Goal: Task Accomplishment & Management: Manage account settings

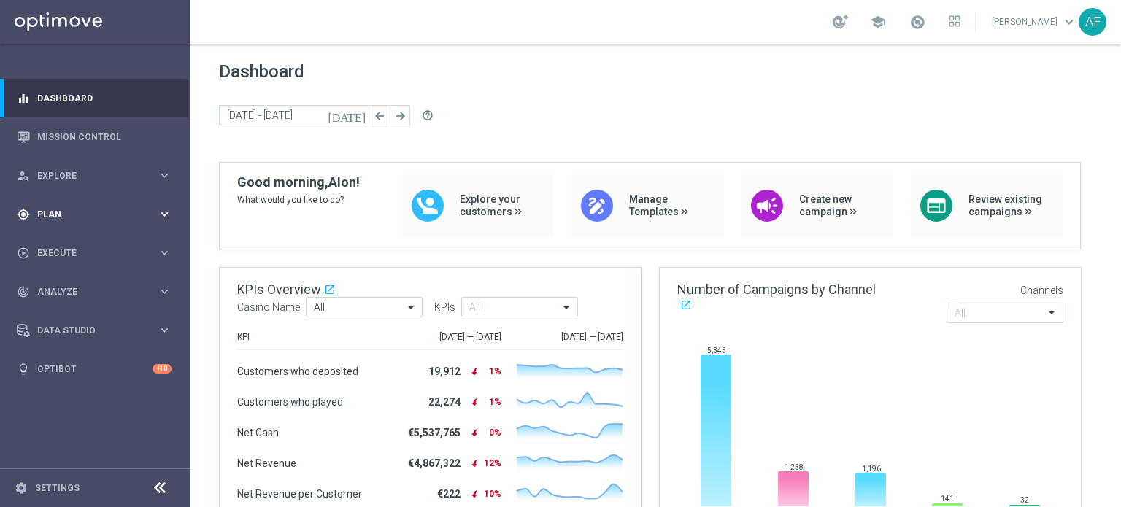
click at [93, 201] on div "gps_fixed Plan keyboard_arrow_right" at bounding box center [94, 214] width 188 height 39
click at [80, 244] on link "Target Groups" at bounding box center [95, 245] width 114 height 12
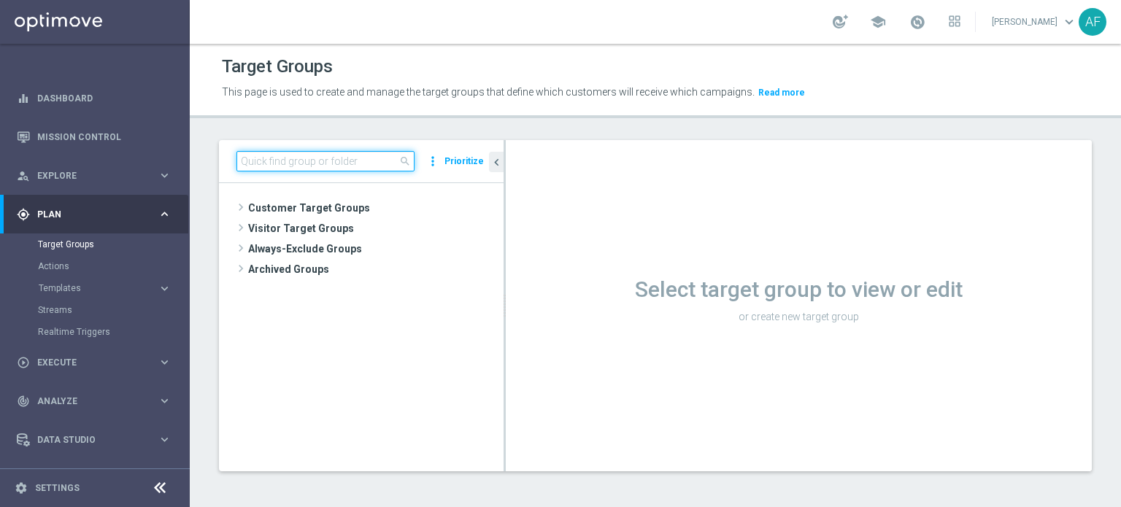
click at [333, 161] on input at bounding box center [325, 161] width 178 height 20
type input "green"
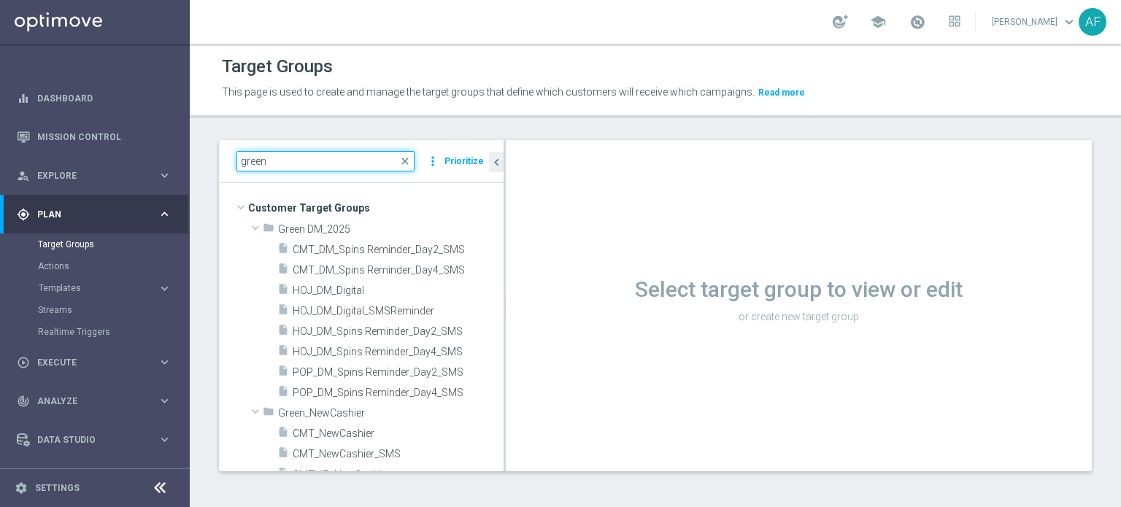
drag, startPoint x: 505, startPoint y: 234, endPoint x: 506, endPoint y: 242, distance: 7.3
click at [506, 250] on as-split "green close more_vert Prioritize Customer Target Groups library_add create_new_…" at bounding box center [655, 305] width 873 height 331
drag, startPoint x: 505, startPoint y: 252, endPoint x: 541, endPoint y: 256, distance: 36.8
click at [541, 256] on div at bounding box center [542, 305] width 2 height 331
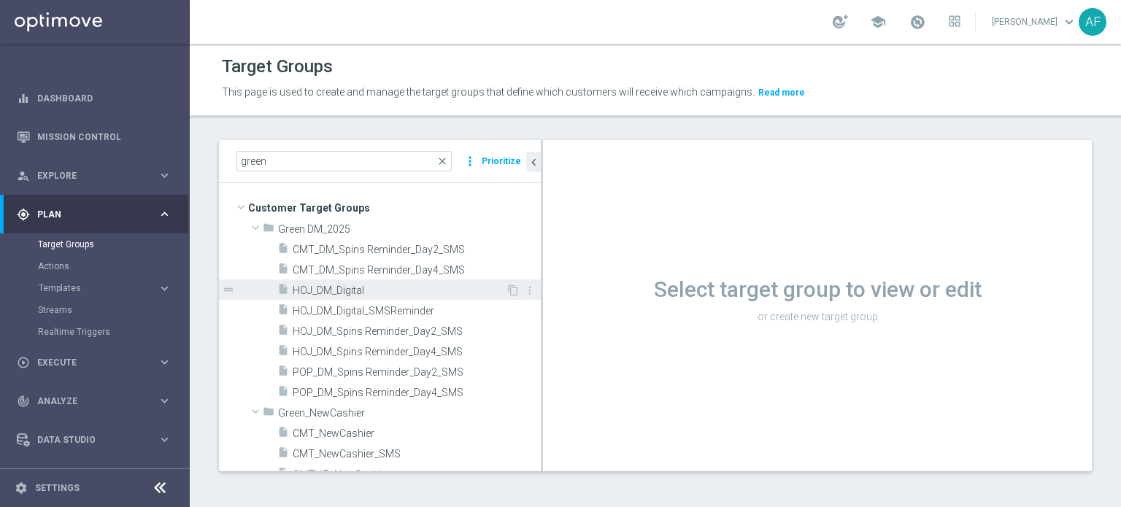
click at [452, 281] on div "insert_drive_file HOJ_DM_Digital" at bounding box center [391, 290] width 228 height 20
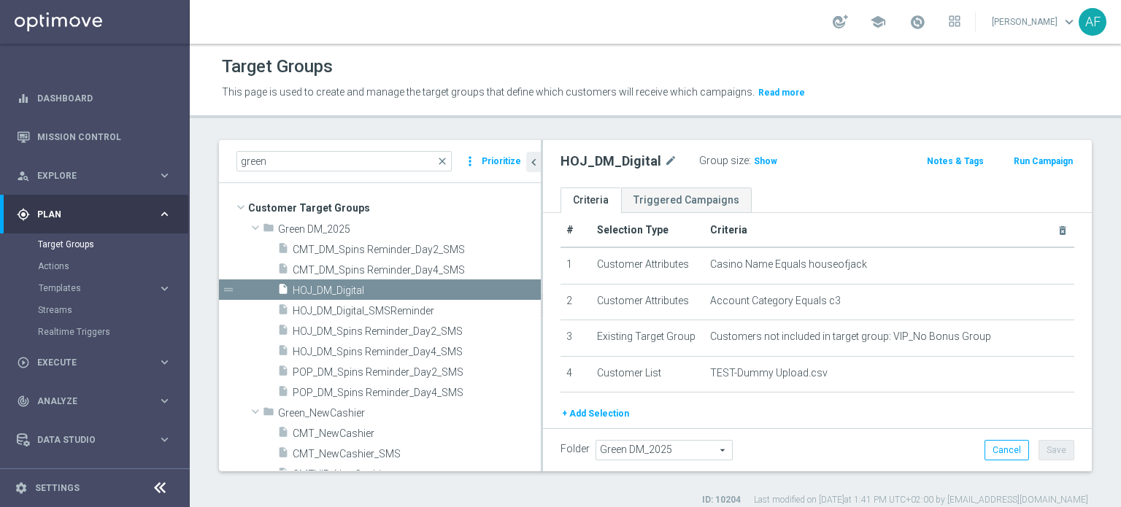
scroll to position [6, 0]
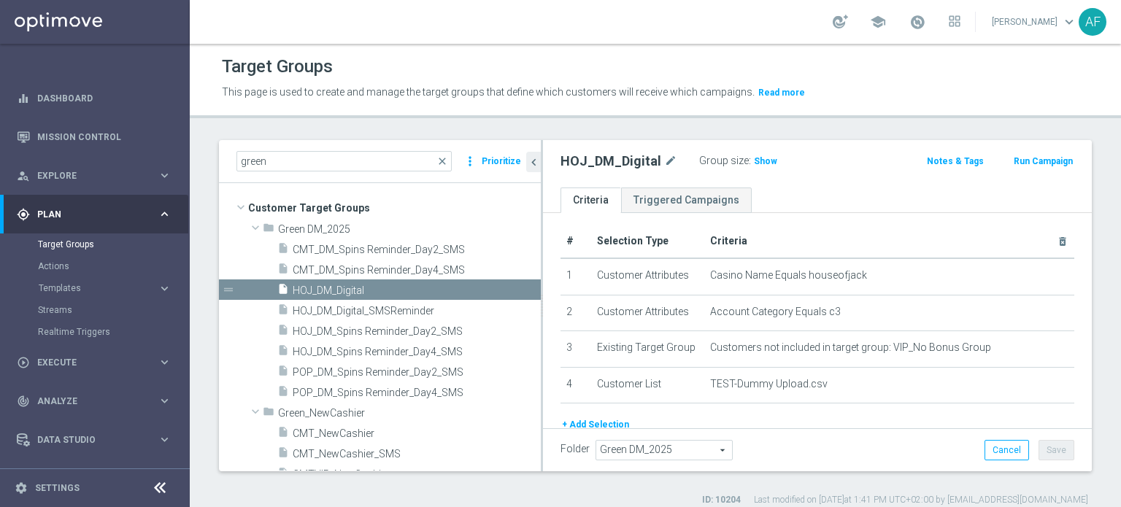
drag, startPoint x: 762, startPoint y: 163, endPoint x: 844, endPoint y: 185, distance: 84.6
click at [762, 163] on span "Show" at bounding box center [765, 161] width 23 height 10
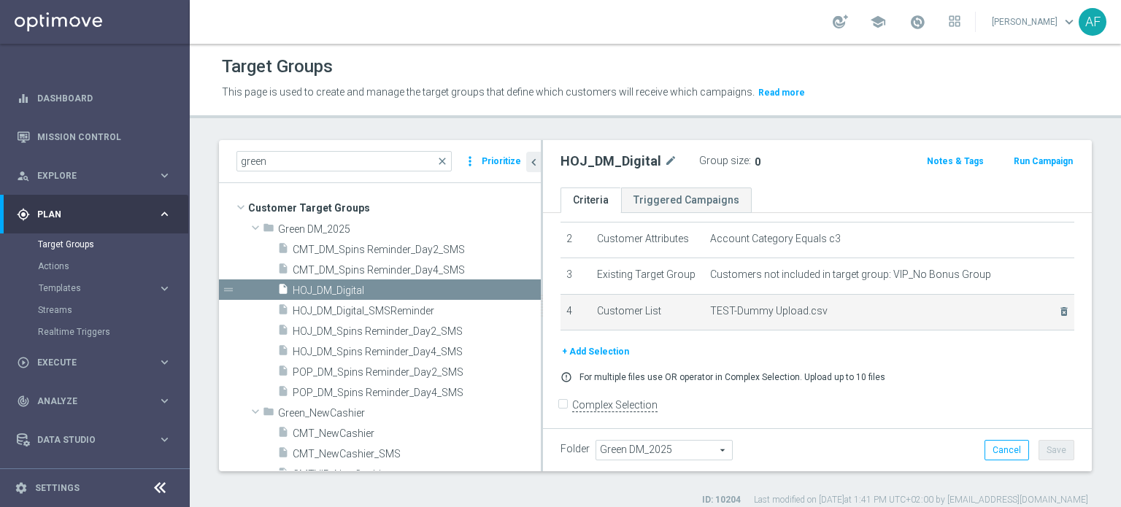
scroll to position [82, 0]
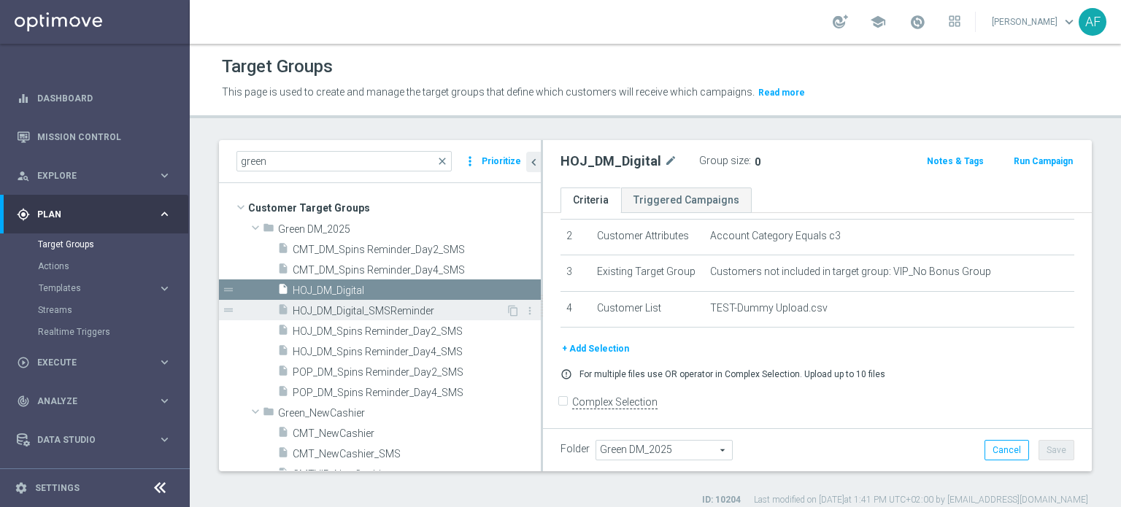
click at [420, 313] on span "HOJ_DM_Digital_SMSReminder" at bounding box center [399, 311] width 213 height 12
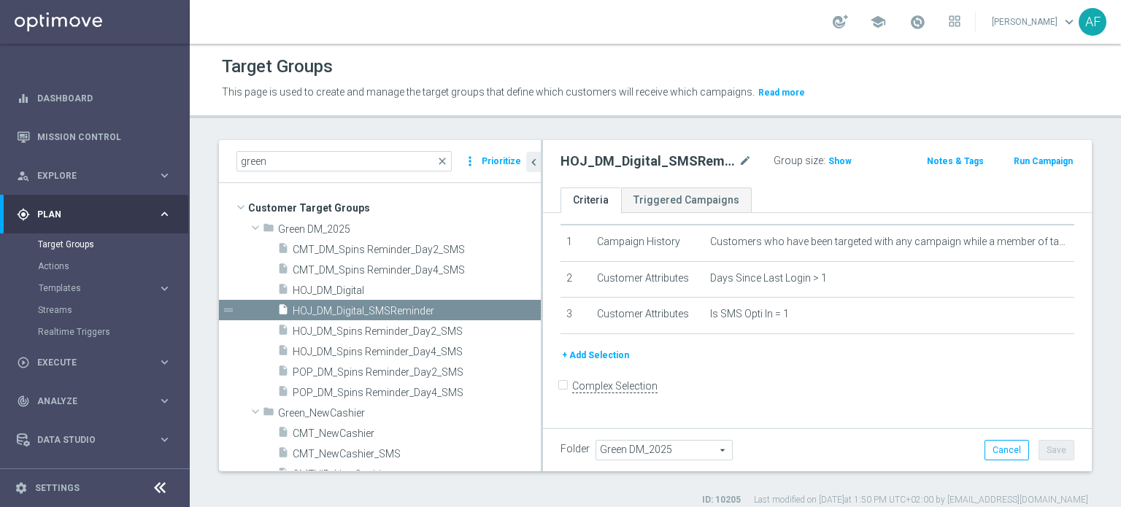
scroll to position [24, 0]
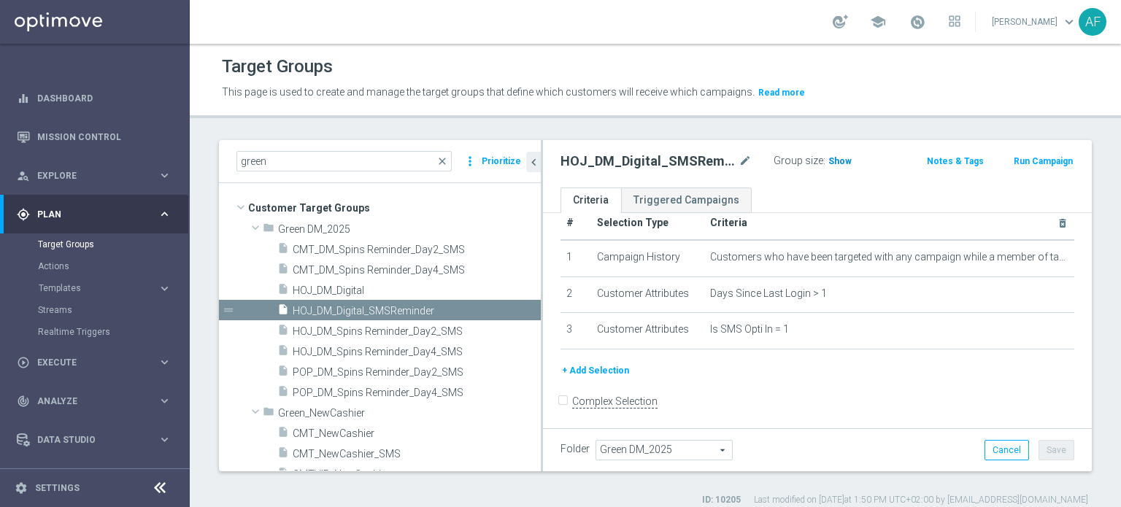
click at [828, 160] on span "Show" at bounding box center [839, 161] width 23 height 10
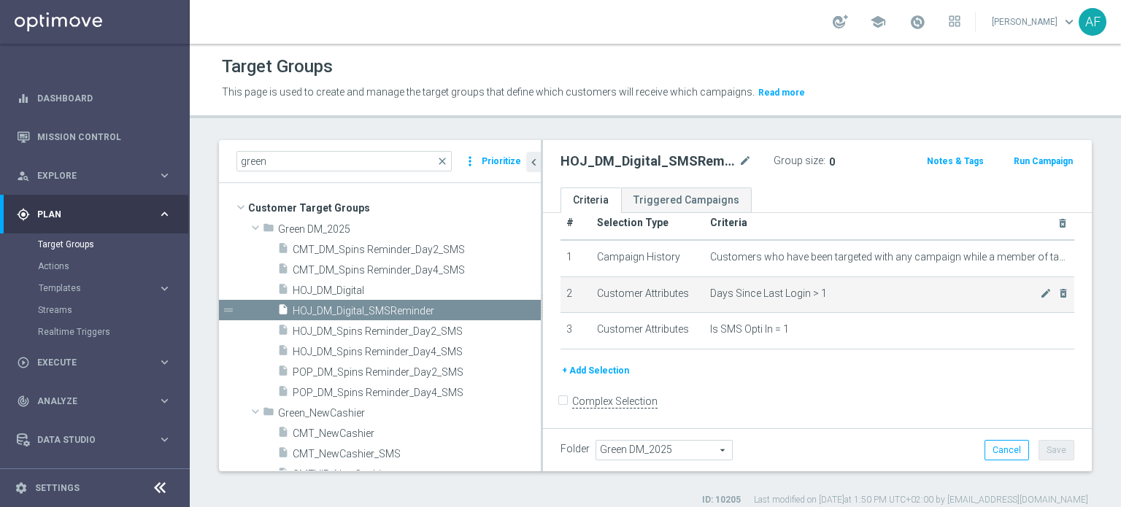
scroll to position [0, 0]
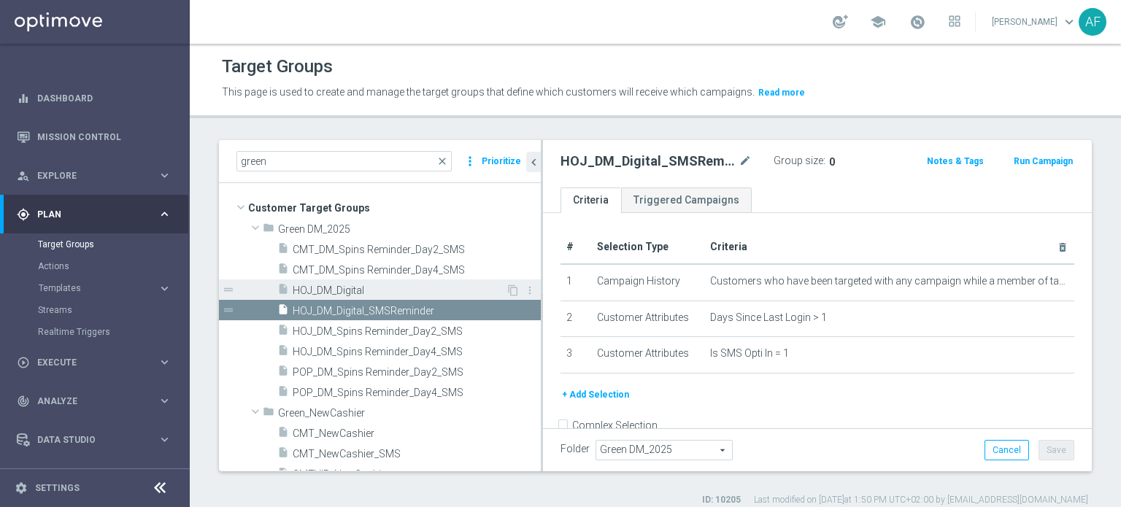
click at [420, 289] on span "HOJ_DM_Digital" at bounding box center [399, 291] width 213 height 12
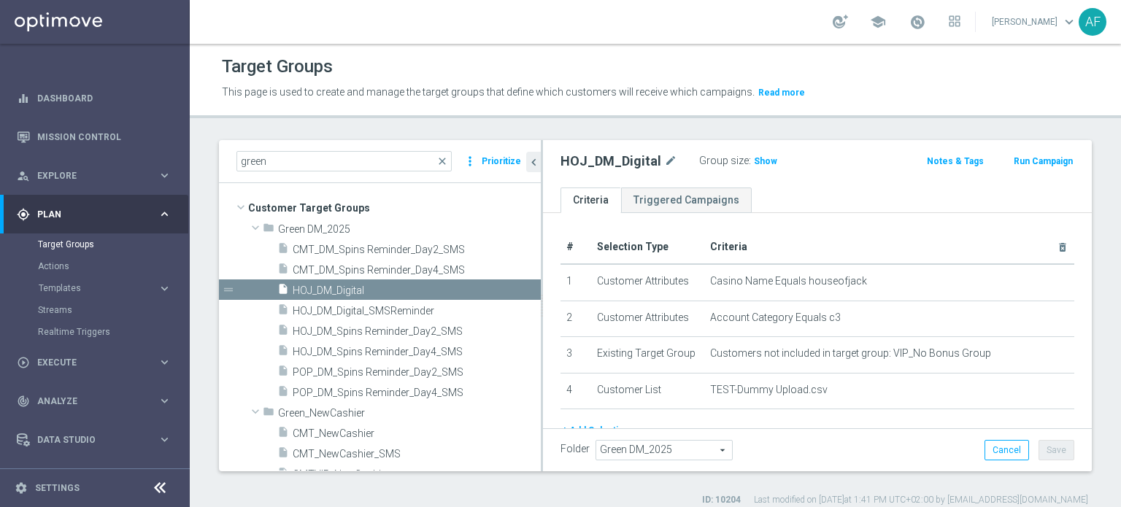
click at [136, 212] on span "Plan" at bounding box center [97, 214] width 120 height 9
